Goal: Information Seeking & Learning: Learn about a topic

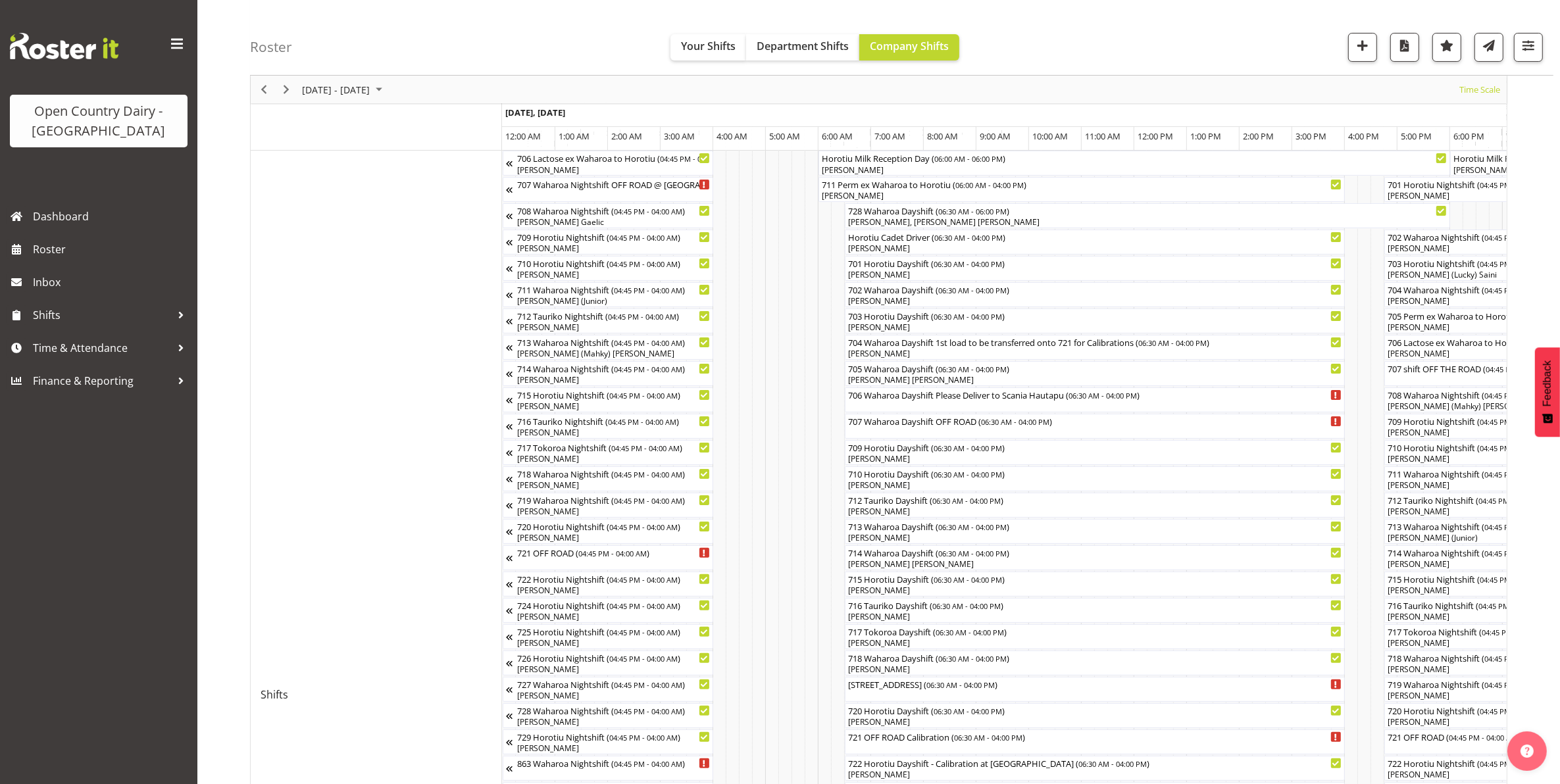
scroll to position [0, 5053]
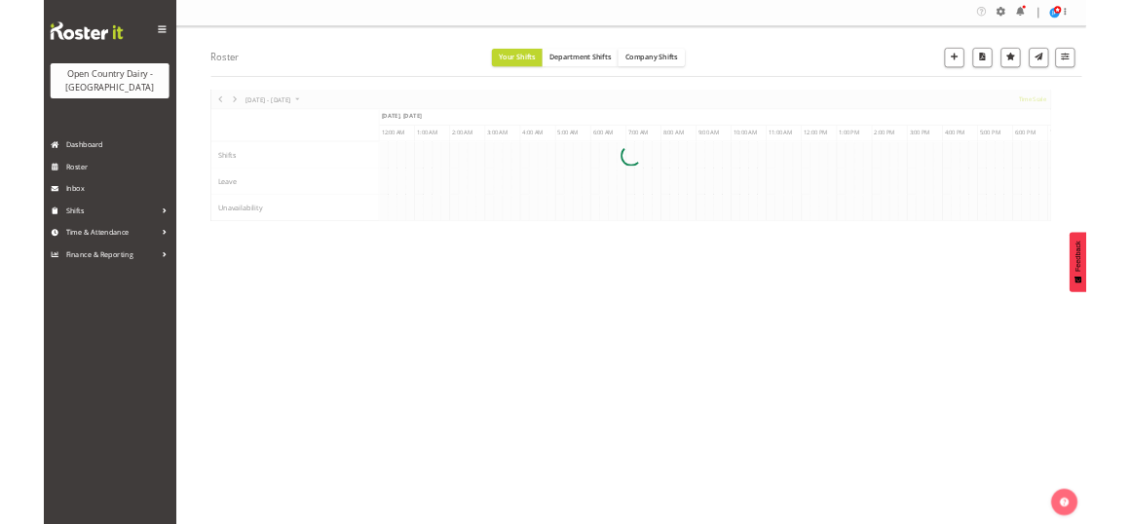
scroll to position [0, 8183]
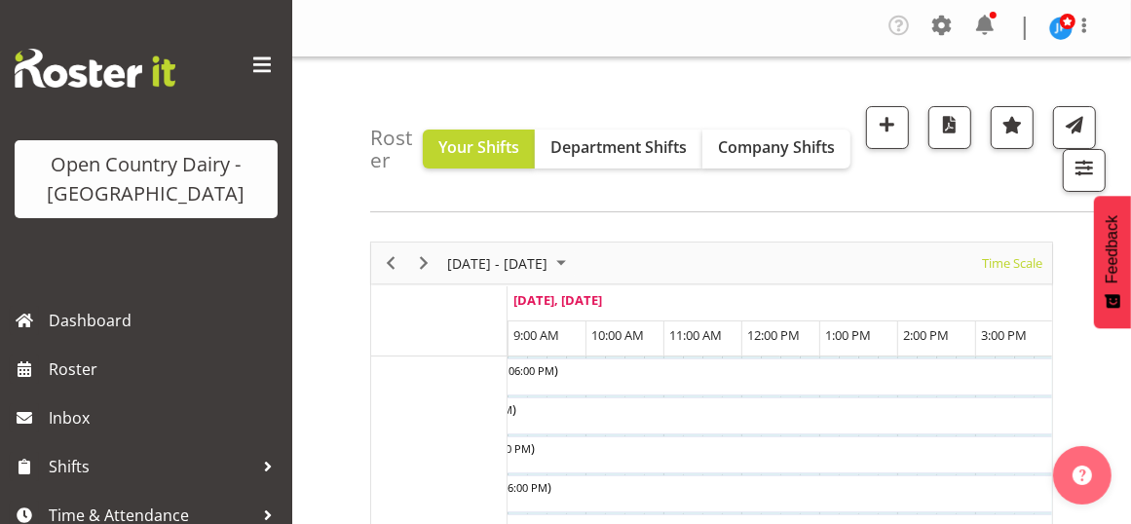
click at [792, 146] on div "Roster Your Shifts Department Shifts Company Shifts All Locations Clear Ingredi…" at bounding box center [745, 134] width 751 height 155
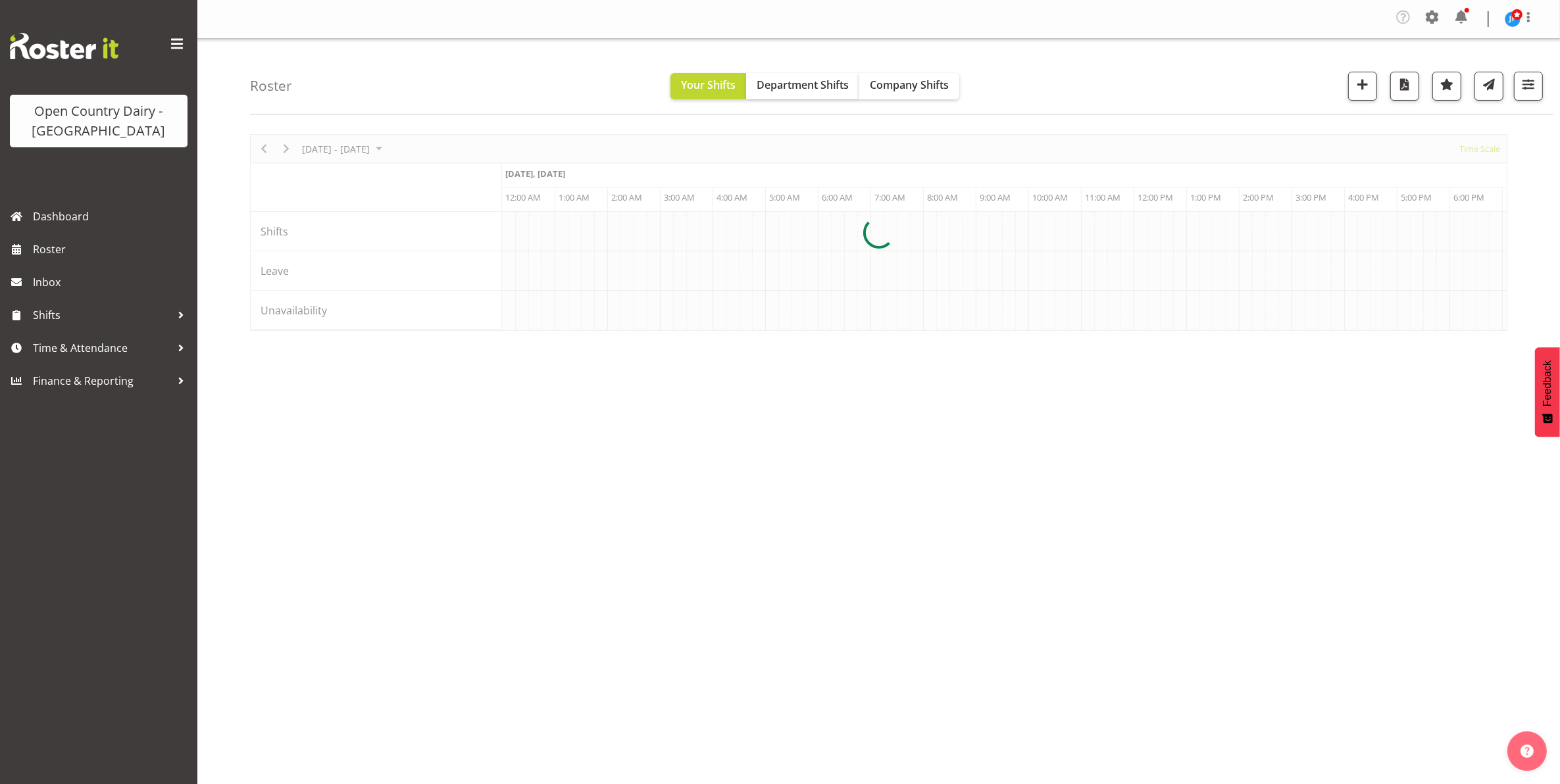
scroll to position [0, 5053]
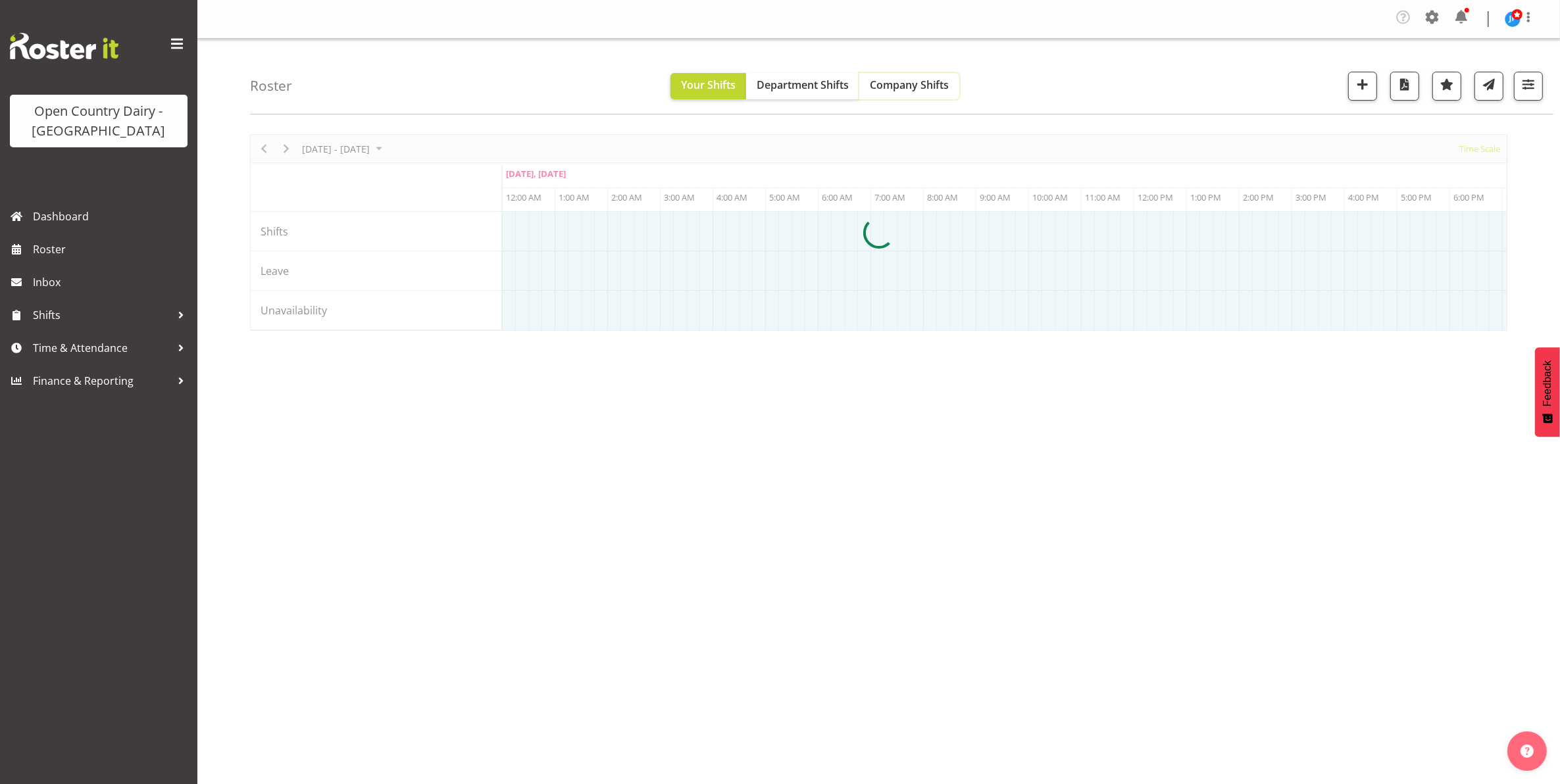
click at [898, 84] on span "Company Shifts" at bounding box center [909, 84] width 79 height 14
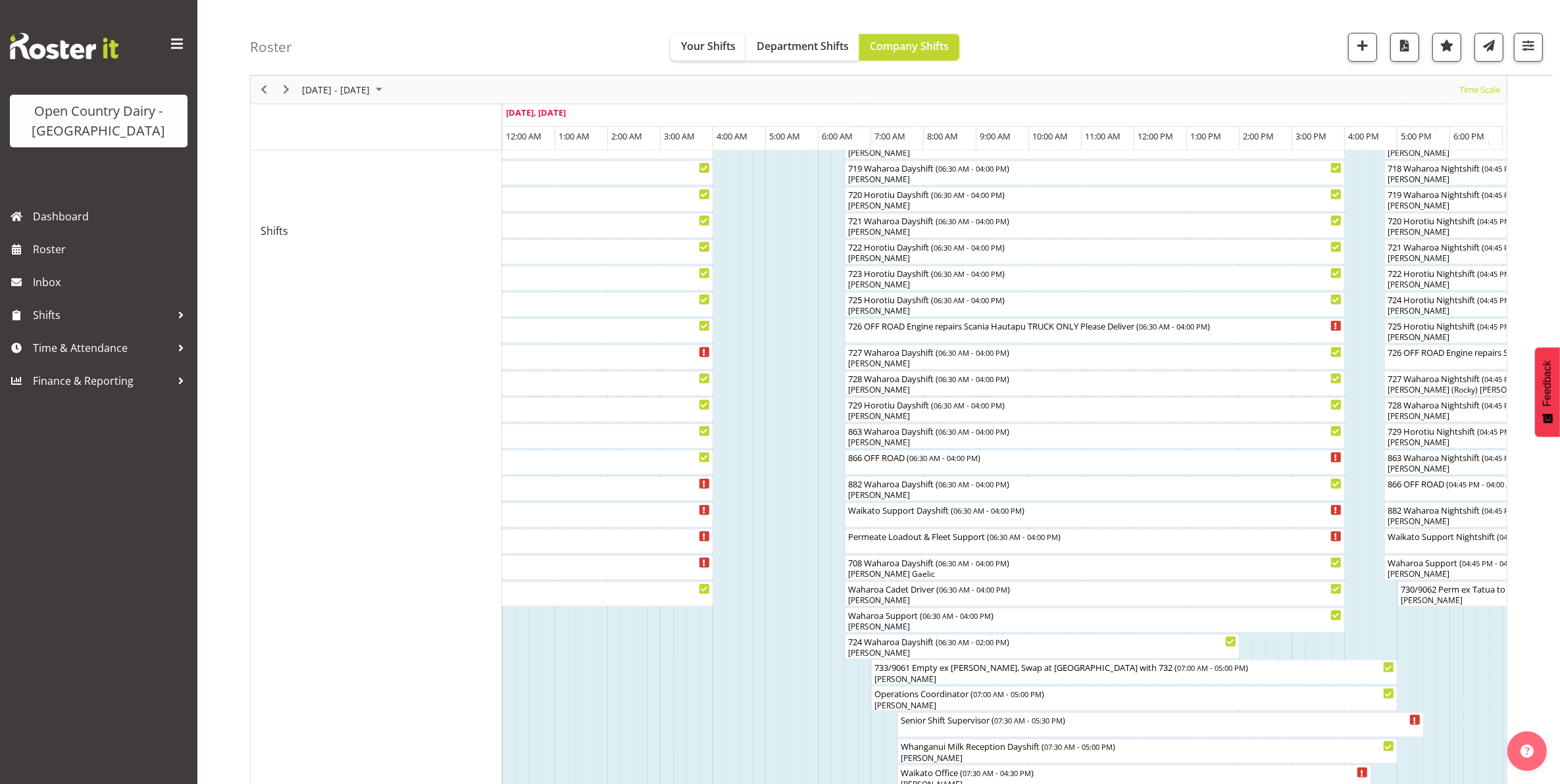
scroll to position [740, 0]
